Goal: Task Accomplishment & Management: Complete application form

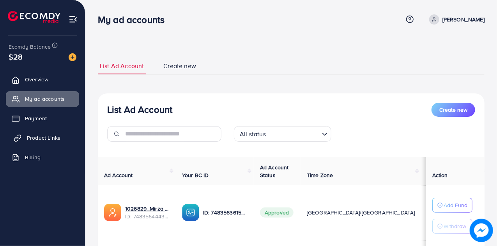
click at [39, 139] on span "Product Links" at bounding box center [44, 138] width 34 height 8
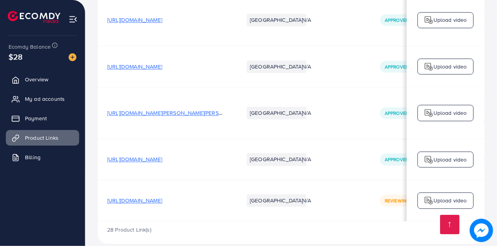
click at [162, 197] on span "[URL][DOMAIN_NAME]" at bounding box center [134, 201] width 55 height 8
click at [440, 196] on p "Upload video" at bounding box center [451, 200] width 34 height 9
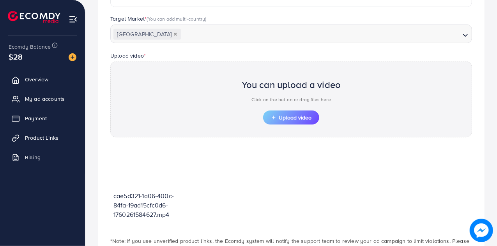
scroll to position [218, 0]
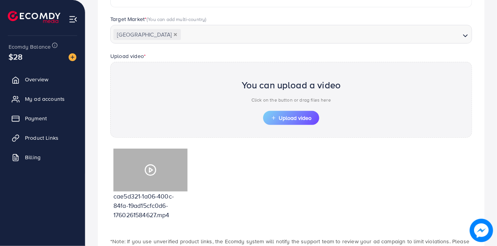
click at [150, 170] on polygon at bounding box center [150, 170] width 3 height 4
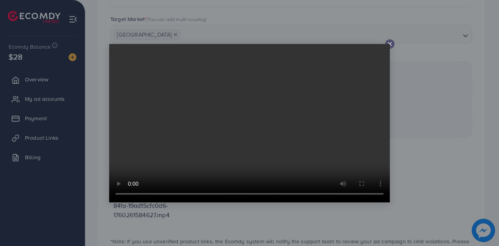
click at [388, 41] on icon at bounding box center [390, 44] width 6 height 6
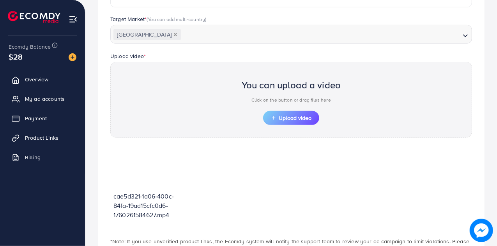
scroll to position [0, 0]
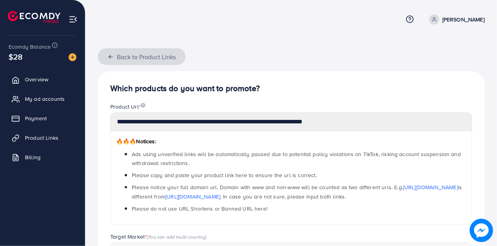
click at [108, 53] on button "Back to Product Links" at bounding box center [142, 56] width 88 height 17
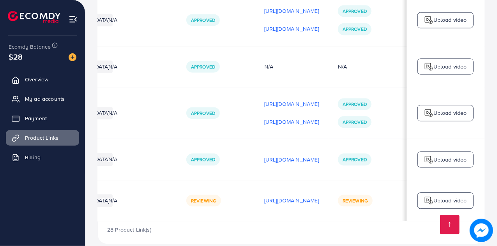
scroll to position [0, 231]
click at [424, 155] on img at bounding box center [428, 159] width 9 height 9
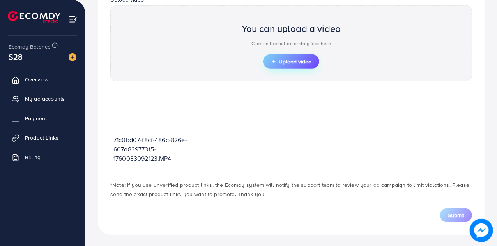
click at [293, 56] on button "Upload video" at bounding box center [291, 62] width 56 height 14
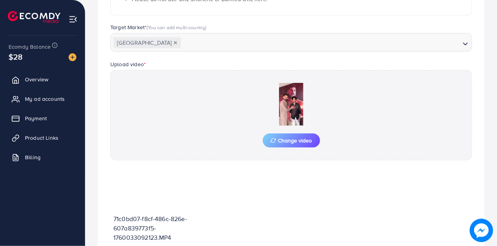
scroll to position [289, 0]
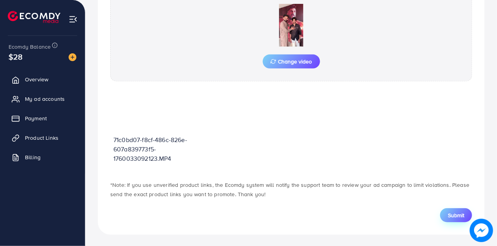
click at [450, 213] on span "Submit" at bounding box center [456, 216] width 16 height 8
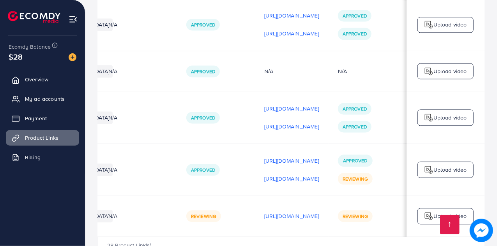
scroll to position [2372, 0]
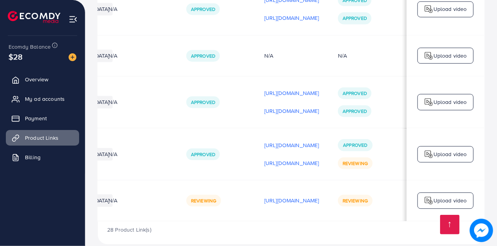
click at [433, 150] on img at bounding box center [428, 154] width 9 height 9
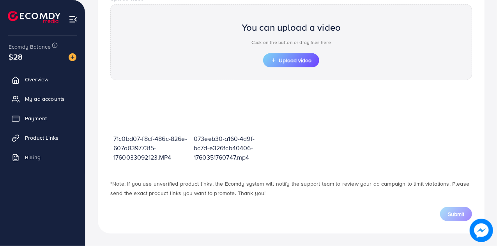
scroll to position [275, 0]
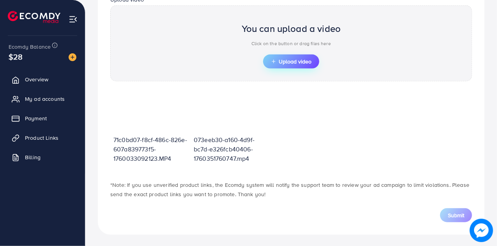
click at [308, 59] on span "Upload video" at bounding box center [291, 61] width 41 height 5
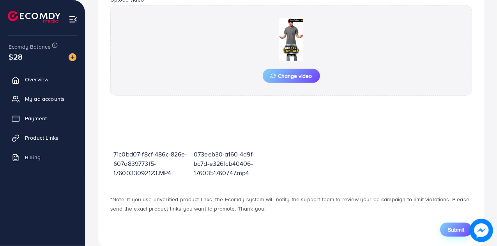
click at [450, 234] on button "Submit" at bounding box center [456, 230] width 32 height 14
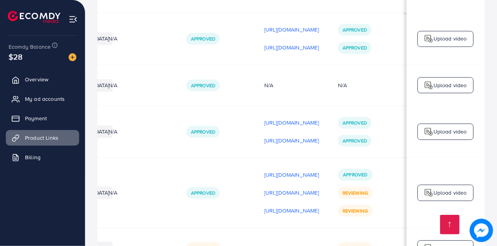
scroll to position [2390, 0]
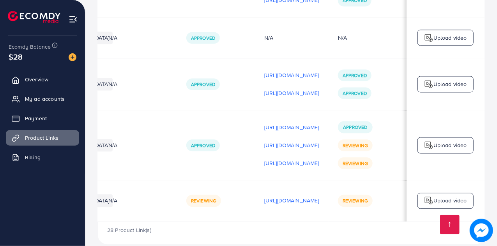
click at [444, 138] on div "Upload video" at bounding box center [446, 145] width 56 height 16
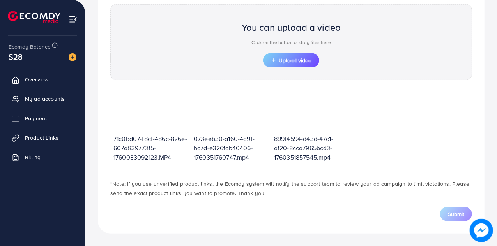
scroll to position [275, 0]
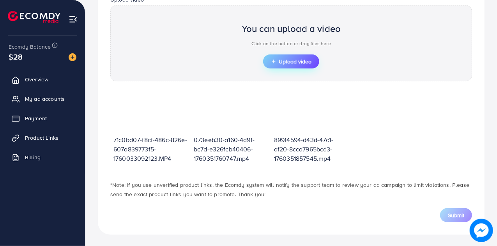
click at [288, 59] on span "Upload video" at bounding box center [291, 61] width 41 height 5
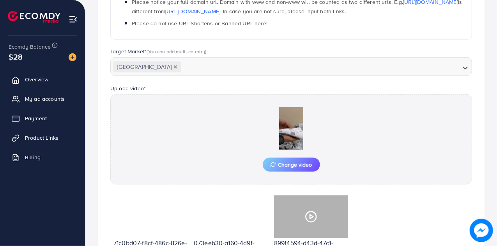
scroll to position [183, 0]
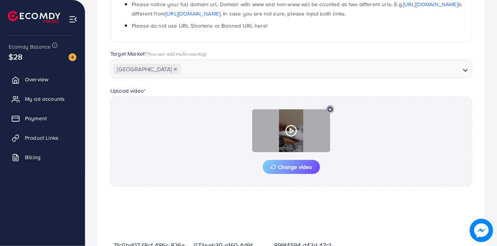
click at [292, 128] on icon at bounding box center [291, 131] width 12 height 12
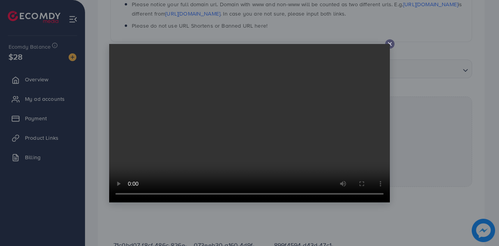
click at [389, 45] on video at bounding box center [249, 123] width 281 height 159
click at [387, 44] on video at bounding box center [249, 123] width 281 height 159
click at [391, 46] on icon at bounding box center [390, 44] width 6 height 6
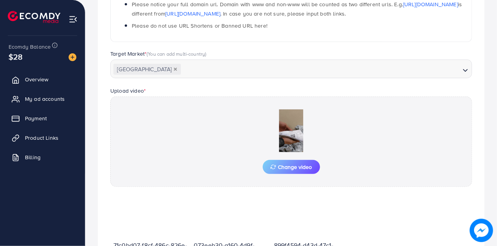
scroll to position [289, 0]
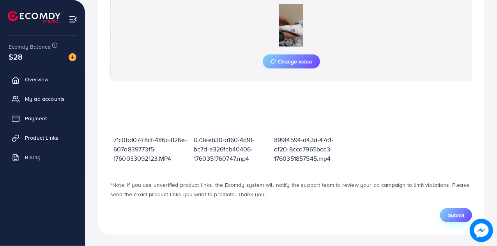
click at [460, 212] on span "Submit" at bounding box center [456, 216] width 16 height 8
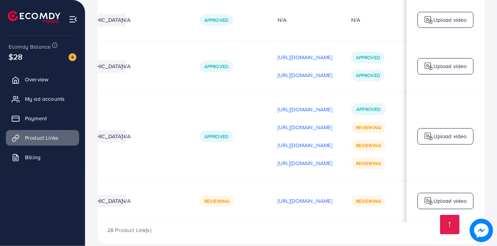
scroll to position [0, 231]
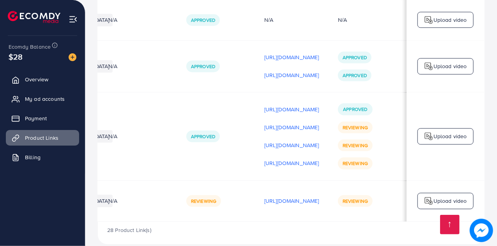
click at [435, 193] on div "Upload video" at bounding box center [446, 201] width 56 height 16
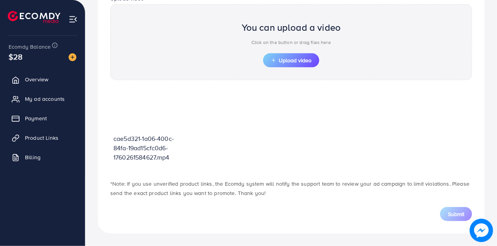
scroll to position [275, 0]
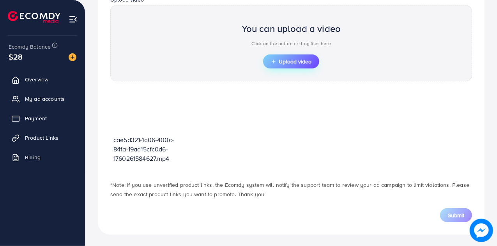
click at [291, 59] on span "Upload video" at bounding box center [291, 61] width 41 height 5
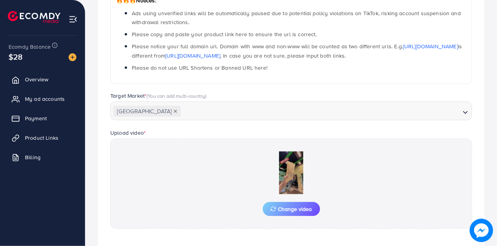
scroll to position [141, 0]
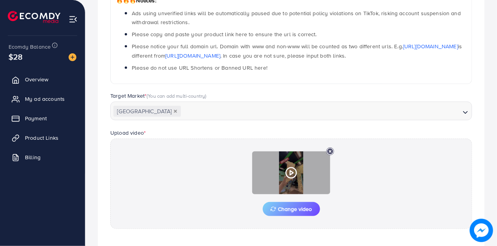
click at [292, 168] on icon at bounding box center [291, 173] width 12 height 12
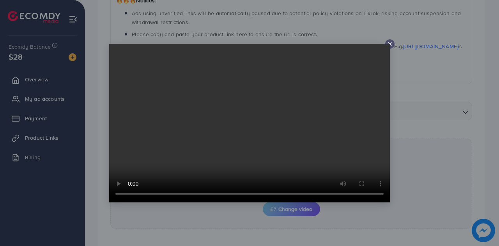
click at [391, 45] on line at bounding box center [389, 44] width 3 height 3
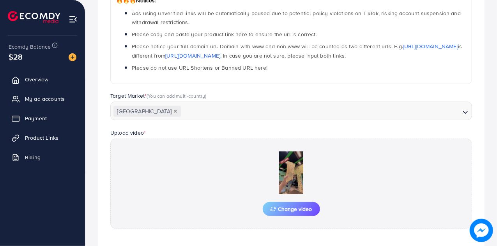
scroll to position [289, 0]
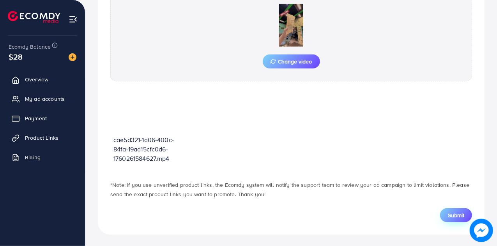
click at [451, 212] on span "Submit" at bounding box center [456, 216] width 16 height 8
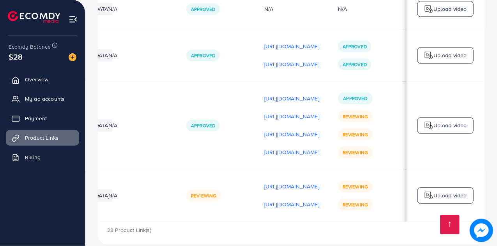
scroll to position [0, 213]
click at [430, 191] on img at bounding box center [428, 195] width 9 height 9
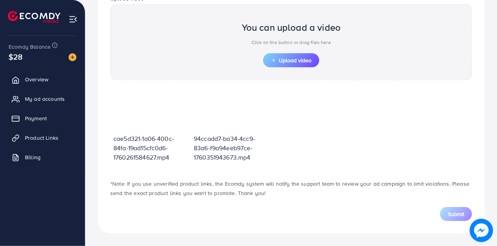
scroll to position [275, 0]
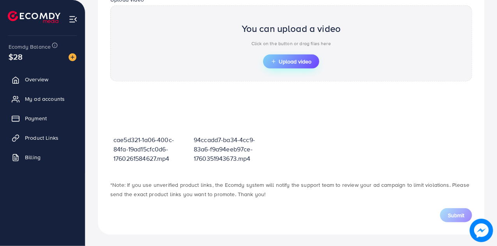
click at [292, 60] on span "Upload video" at bounding box center [291, 61] width 41 height 5
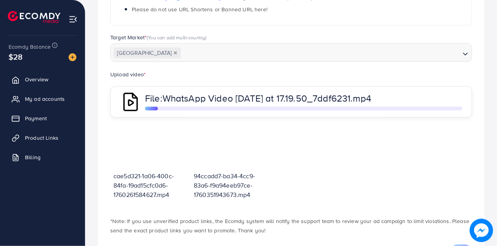
scroll to position [237, 0]
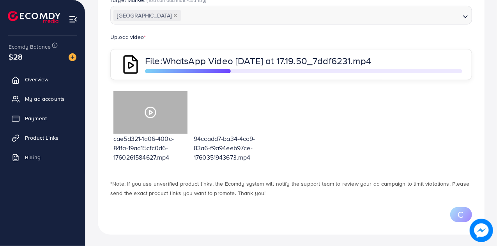
click at [149, 113] on icon at bounding box center [150, 112] width 12 height 12
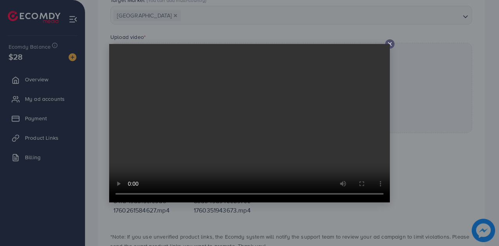
click at [390, 46] on video at bounding box center [249, 123] width 281 height 159
click at [390, 43] on line at bounding box center [389, 44] width 3 height 3
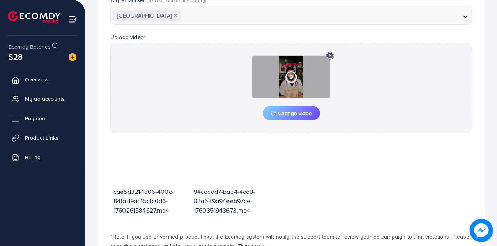
click at [296, 71] on icon at bounding box center [291, 77] width 12 height 12
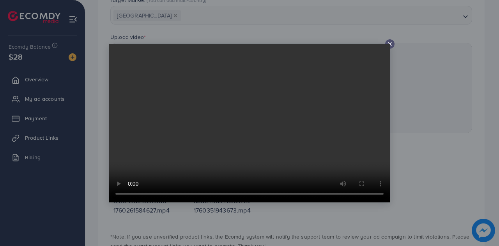
click at [296, 71] on video at bounding box center [249, 123] width 281 height 159
click at [389, 42] on icon at bounding box center [390, 44] width 6 height 6
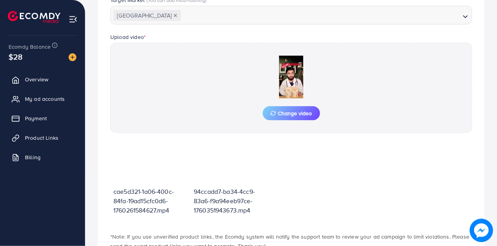
scroll to position [289, 0]
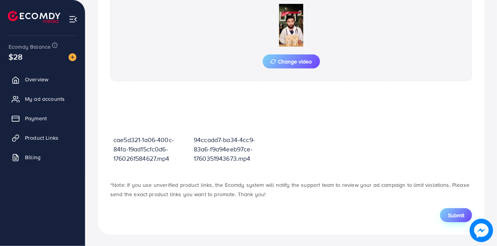
click at [450, 209] on button "Submit" at bounding box center [456, 216] width 32 height 14
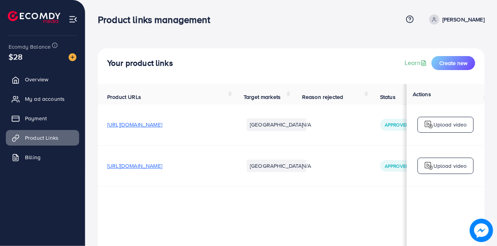
click at [497, 11] on html "Product links management Help Center Contact Support Term and policy About Us […" at bounding box center [248, 123] width 497 height 246
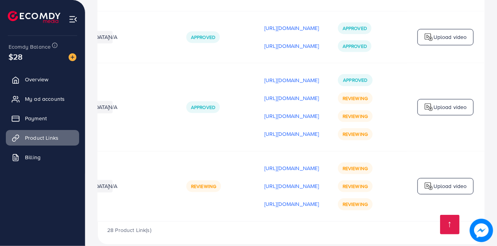
scroll to position [0, 231]
click at [436, 178] on div "Upload video" at bounding box center [446, 186] width 56 height 16
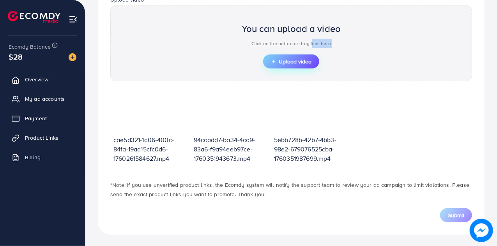
drag, startPoint x: 311, startPoint y: 53, endPoint x: 306, endPoint y: 63, distance: 11.0
click at [306, 63] on div "You can upload a video Click on the button or drag files here Upload video" at bounding box center [291, 43] width 362 height 76
click at [306, 63] on span "Upload video" at bounding box center [291, 61] width 41 height 5
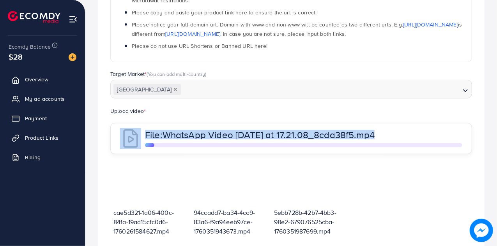
scroll to position [161, 0]
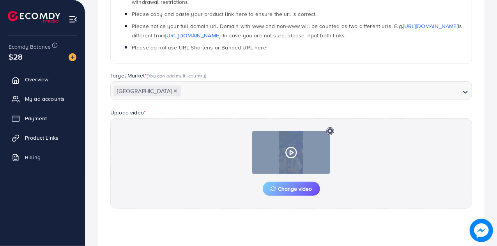
click at [293, 154] on icon at bounding box center [291, 153] width 12 height 12
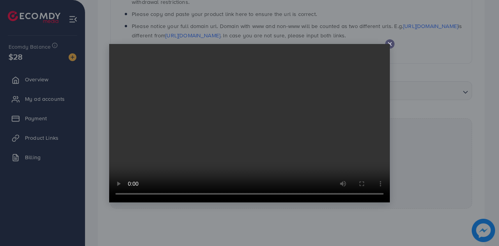
click at [391, 42] on icon at bounding box center [390, 44] width 6 height 6
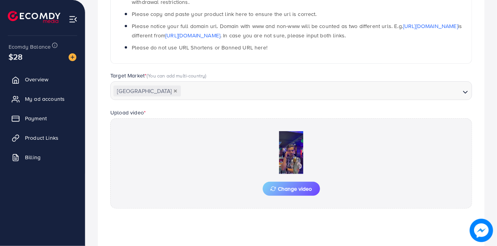
scroll to position [289, 0]
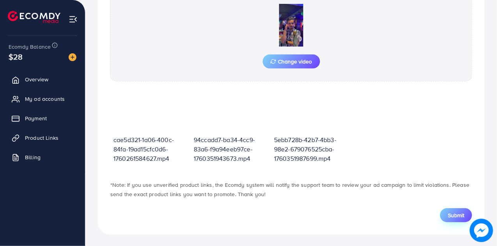
click at [456, 215] on span "Submit" at bounding box center [456, 216] width 16 height 8
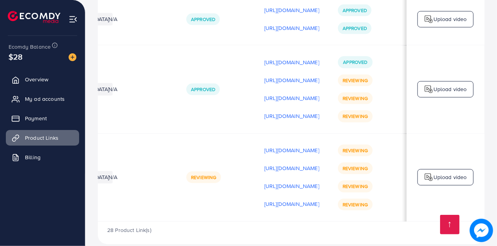
scroll to position [0, 216]
